Goal: Find specific page/section: Find specific page/section

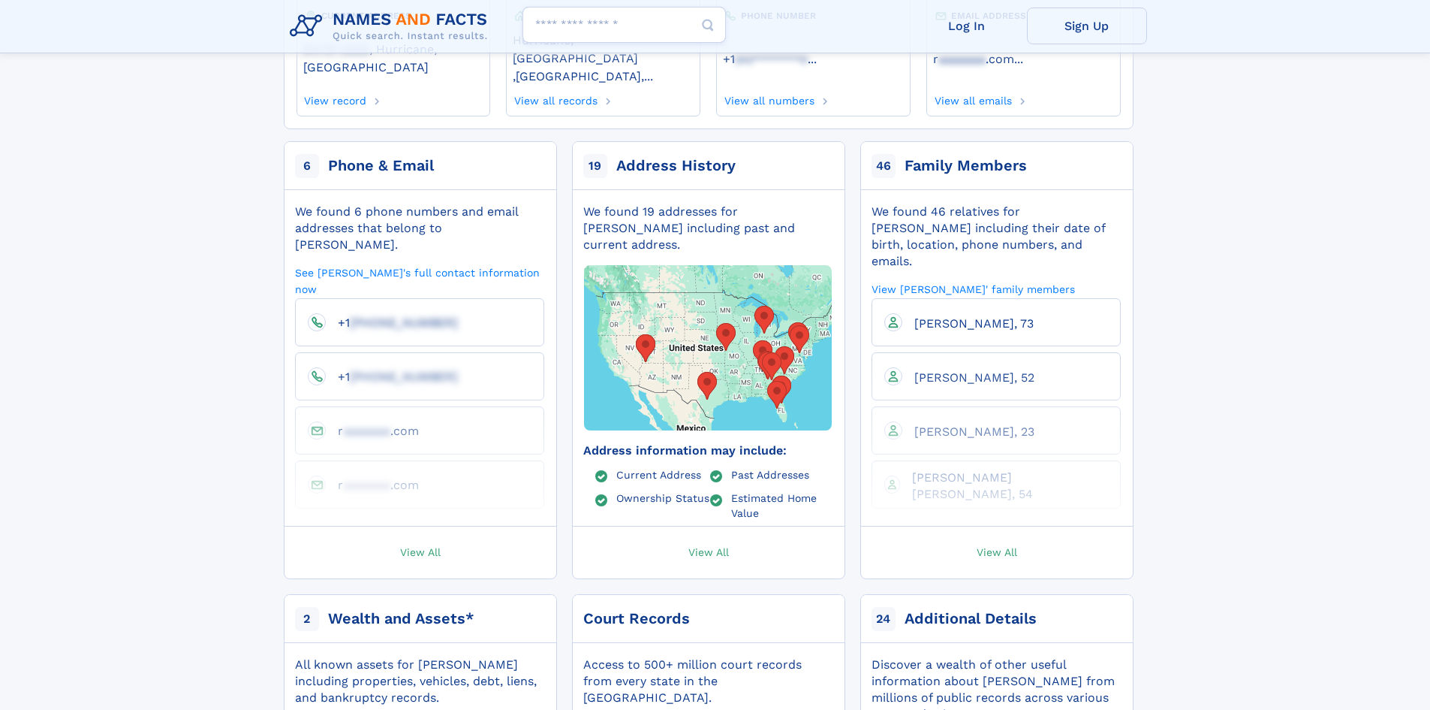
scroll to position [150, 0]
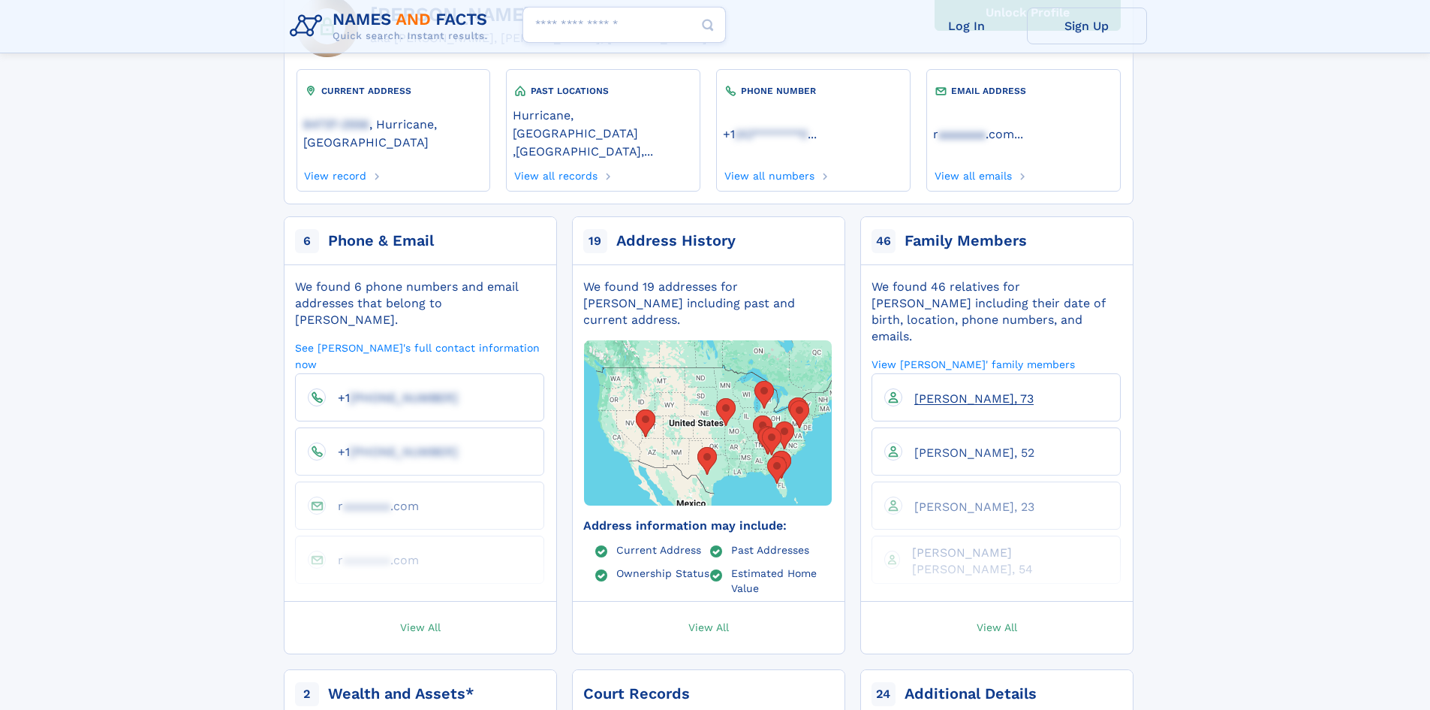
click at [960, 391] on span "[PERSON_NAME], 73" at bounding box center [974, 398] width 119 height 14
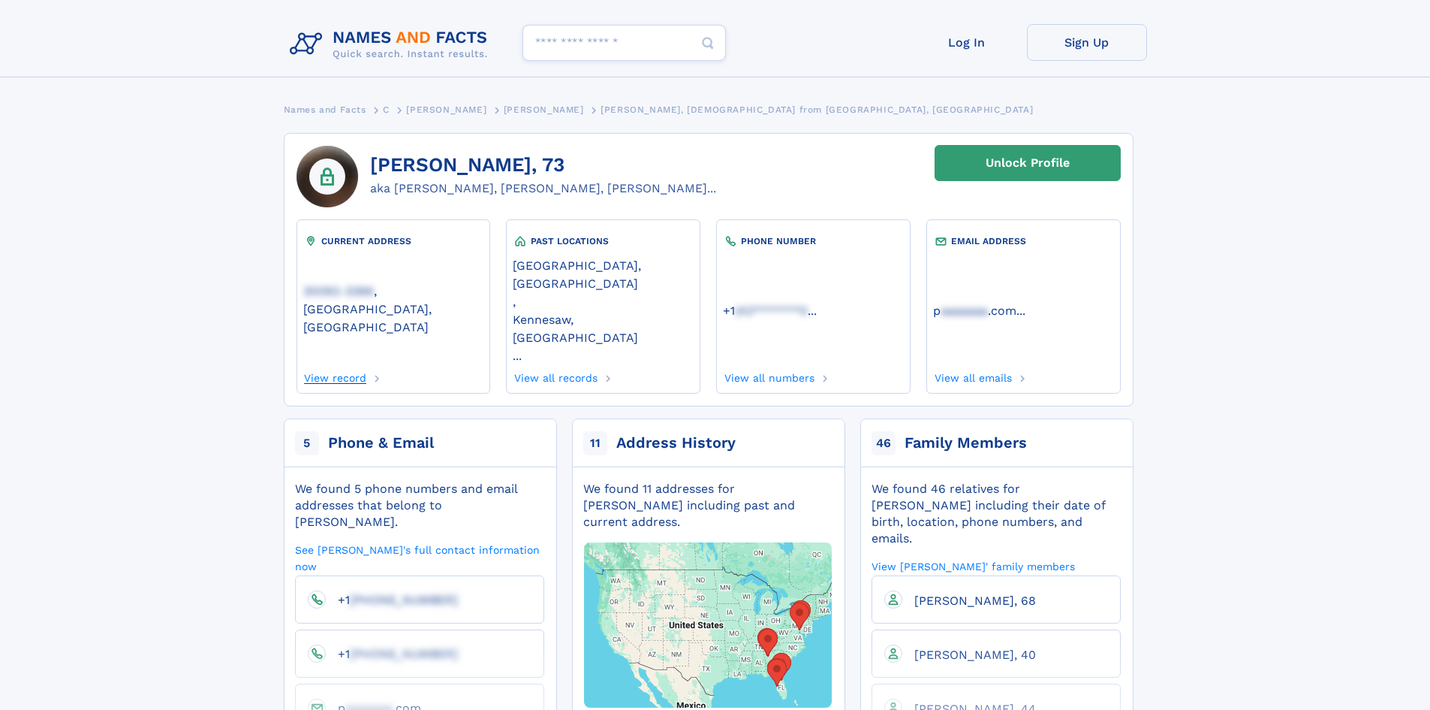
click at [355, 367] on link "View record" at bounding box center [335, 375] width 64 height 17
